Goal: Information Seeking & Learning: Learn about a topic

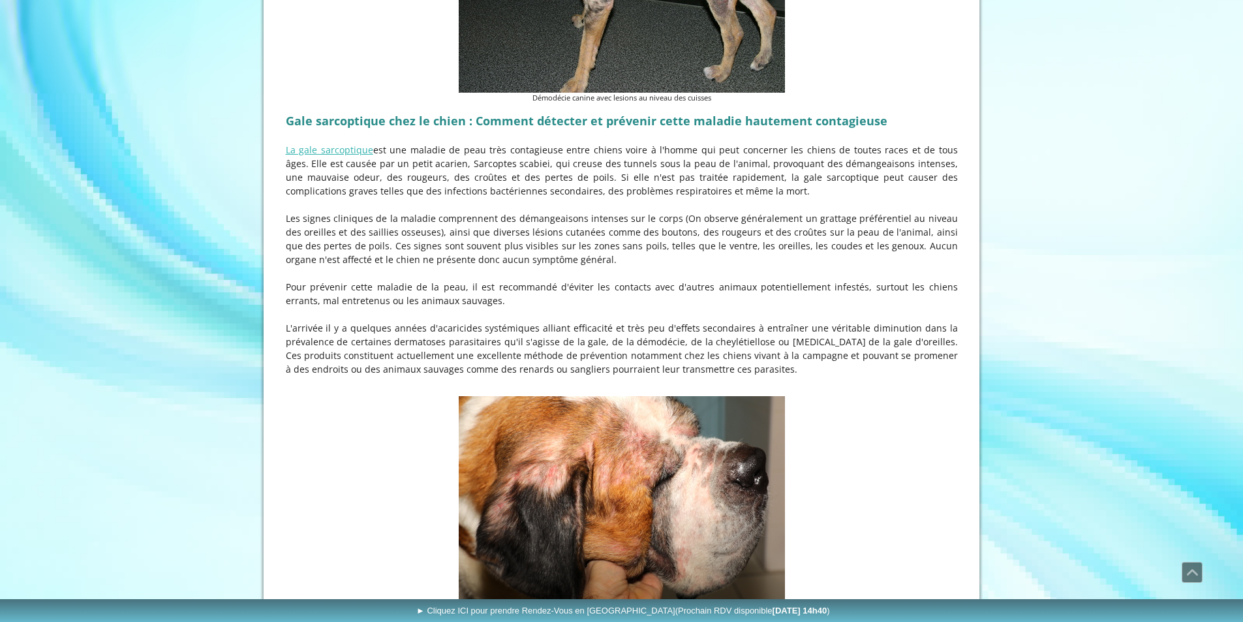
scroll to position [1892, 0]
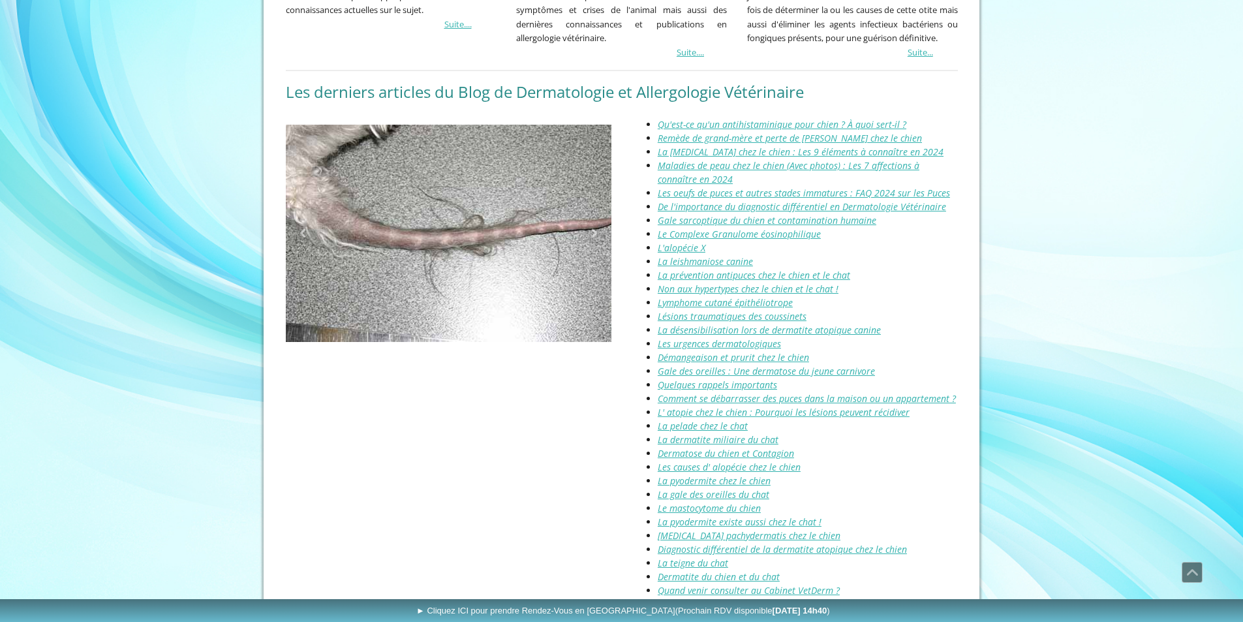
scroll to position [1501, 0]
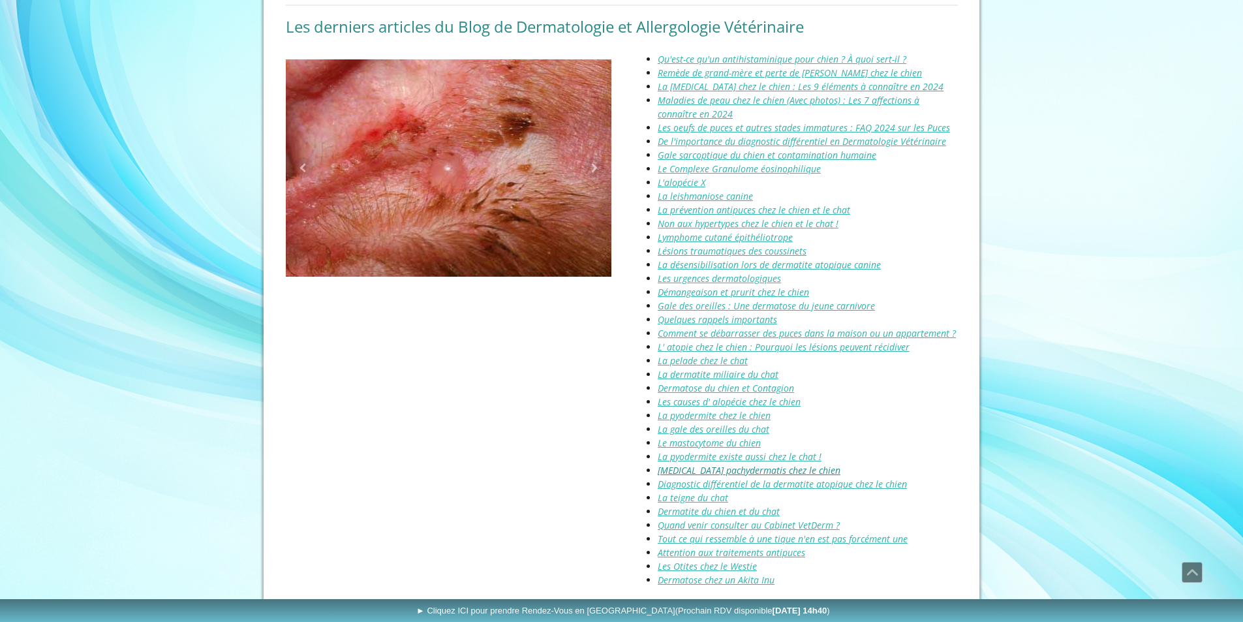
click at [694, 464] on link "Malassezia pachydermatis chez le chien" at bounding box center [749, 470] width 183 height 12
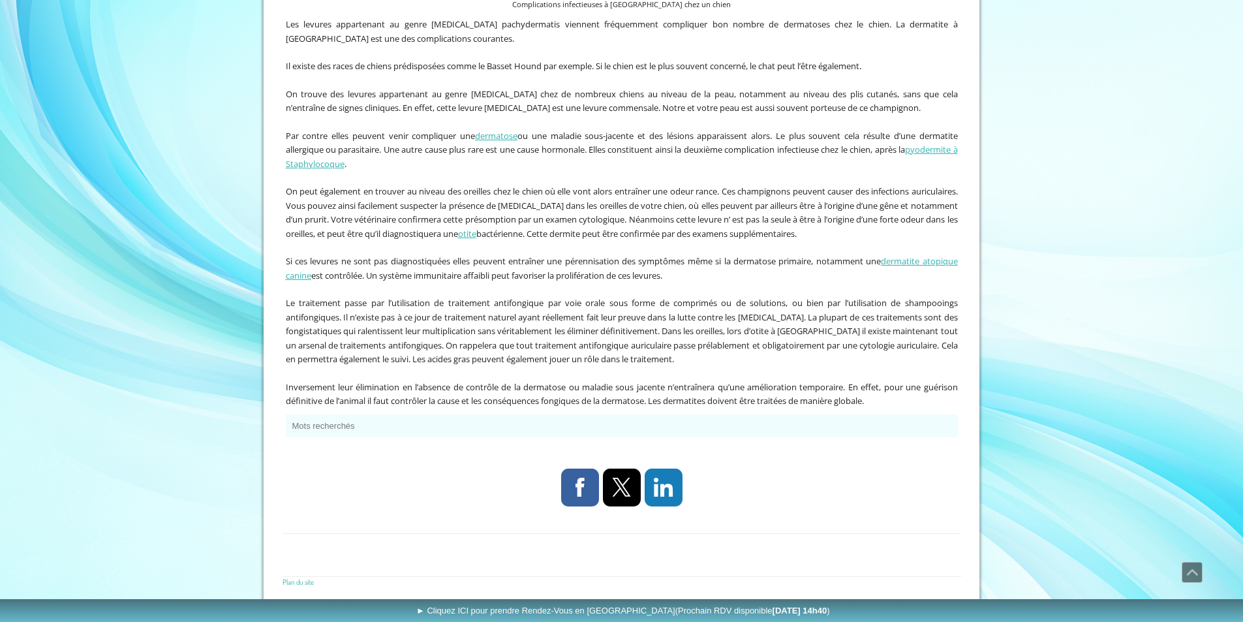
scroll to position [850, 0]
